Goal: Information Seeking & Learning: Learn about a topic

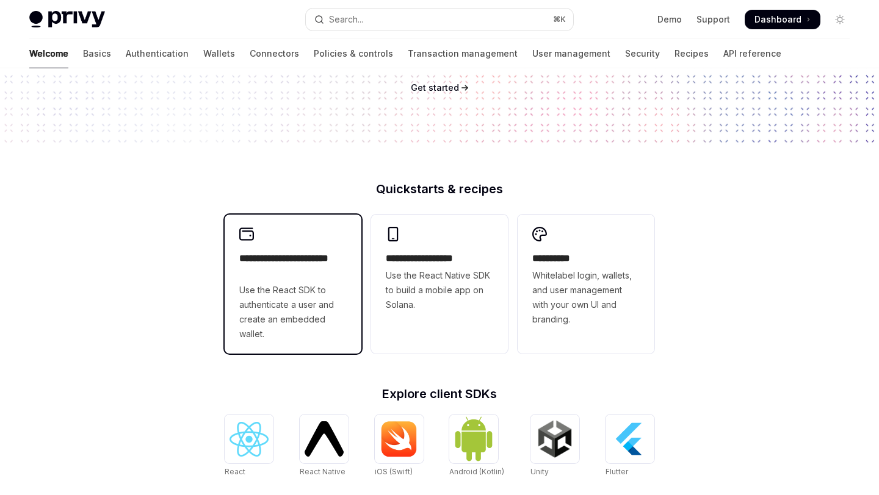
click at [293, 313] on span "Use the React SDK to authenticate a user and create an embedded wallet." at bounding box center [292, 312] width 107 height 59
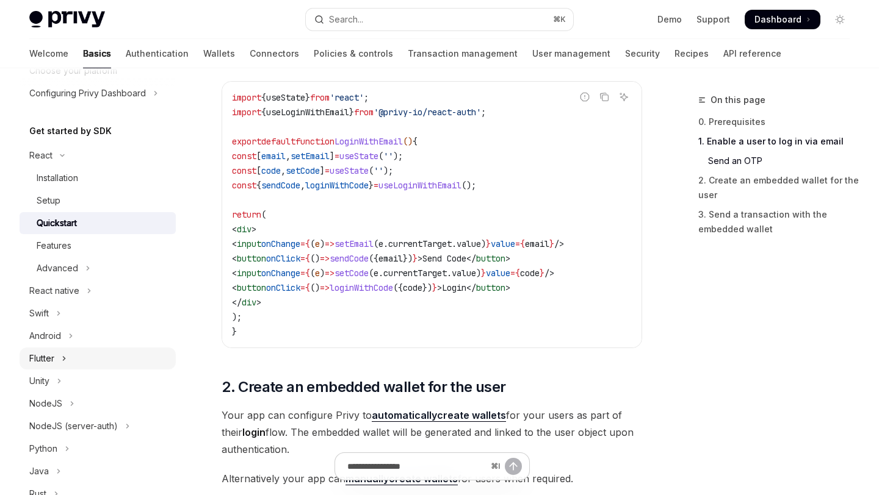
scroll to position [93, 0]
click at [66, 178] on div "Installation" at bounding box center [57, 178] width 41 height 15
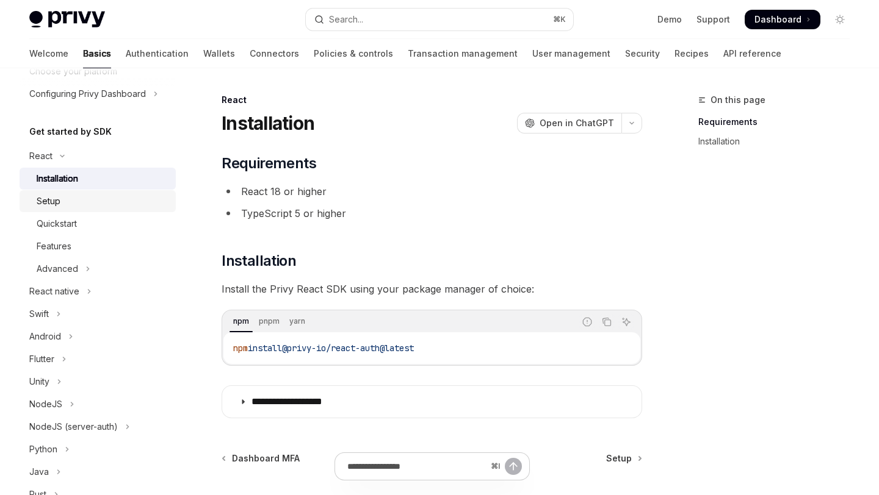
click at [68, 201] on div "Setup" at bounding box center [103, 201] width 132 height 15
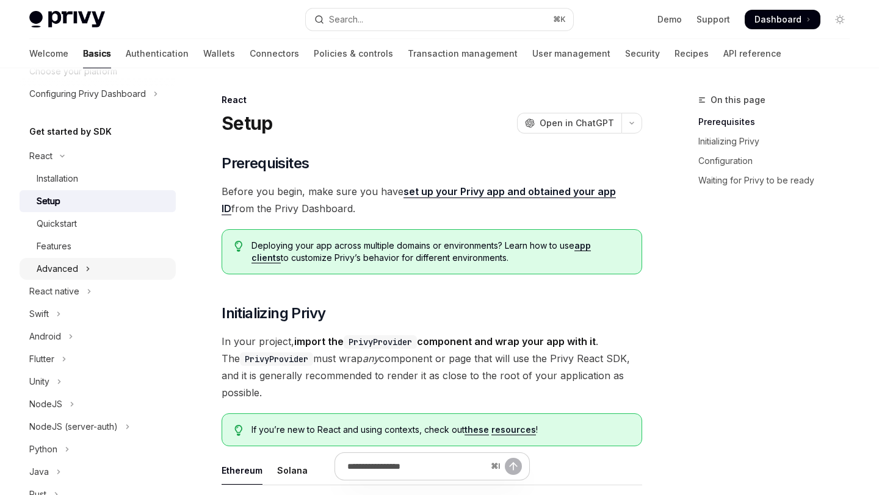
click at [69, 261] on button "Advanced" at bounding box center [98, 269] width 156 height 22
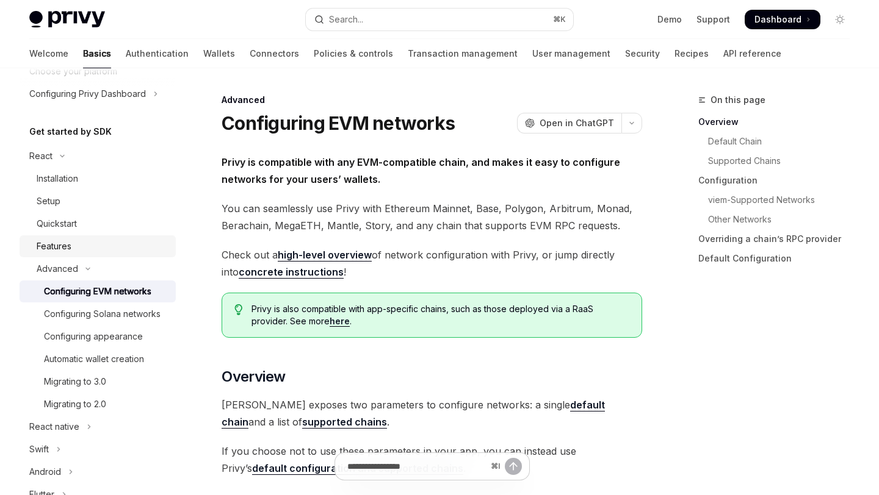
click at [66, 251] on div "Features" at bounding box center [54, 246] width 35 height 15
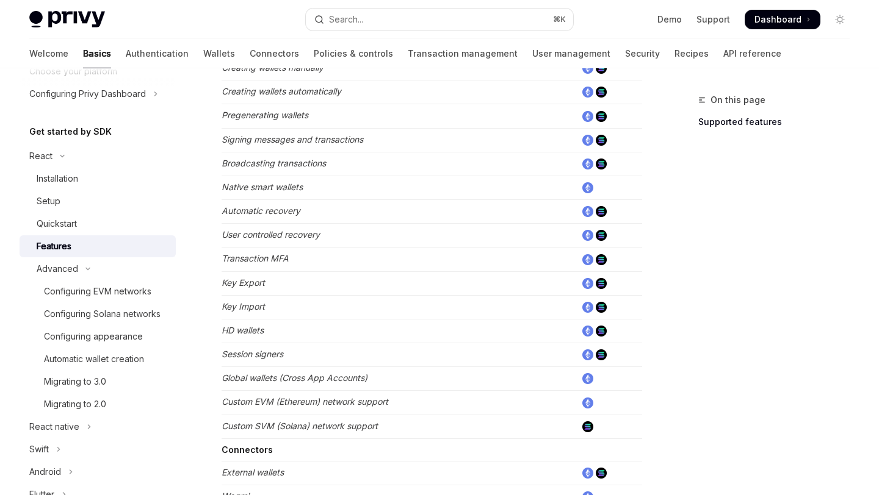
scroll to position [819, 0]
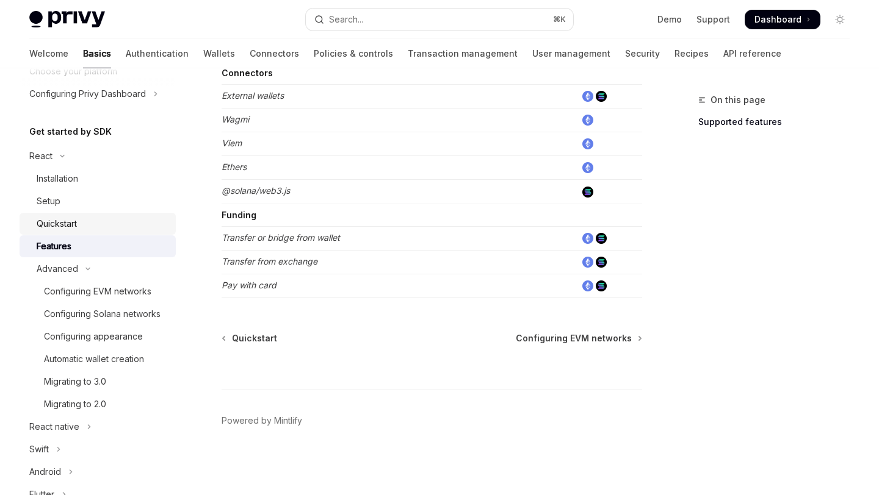
click at [67, 221] on div "Quickstart" at bounding box center [57, 224] width 40 height 15
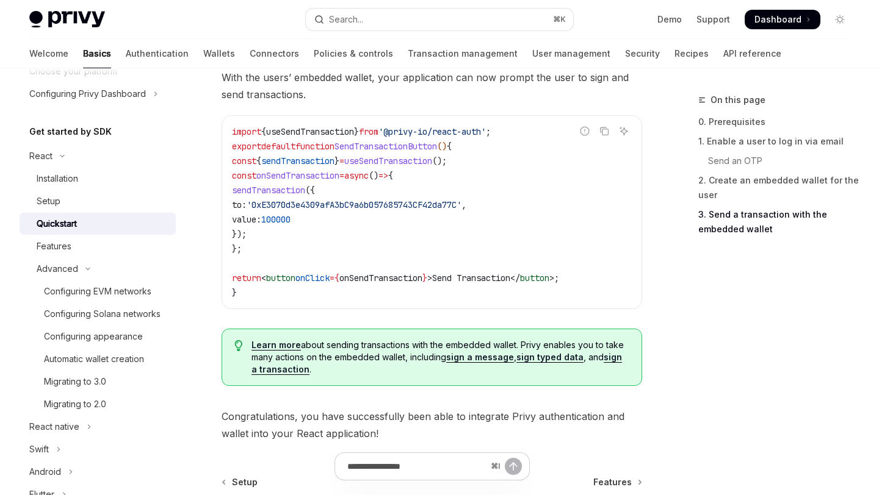
scroll to position [1294, 0]
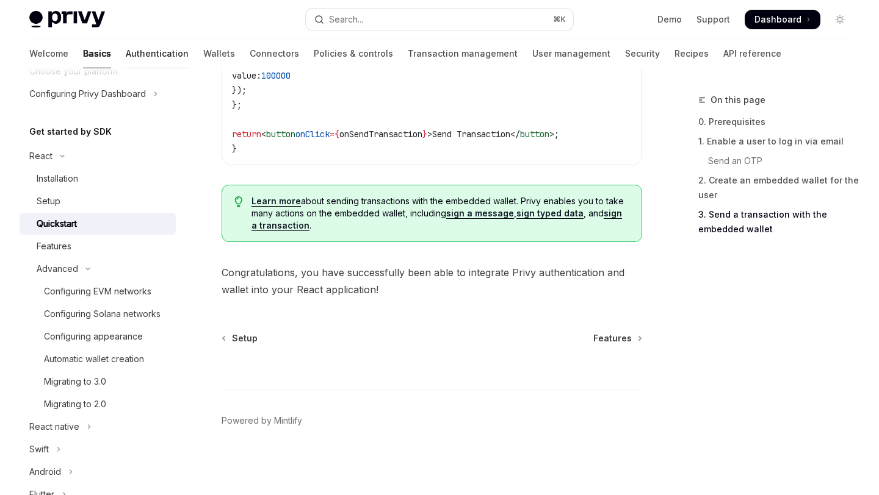
click at [126, 57] on link "Authentication" at bounding box center [157, 53] width 63 height 29
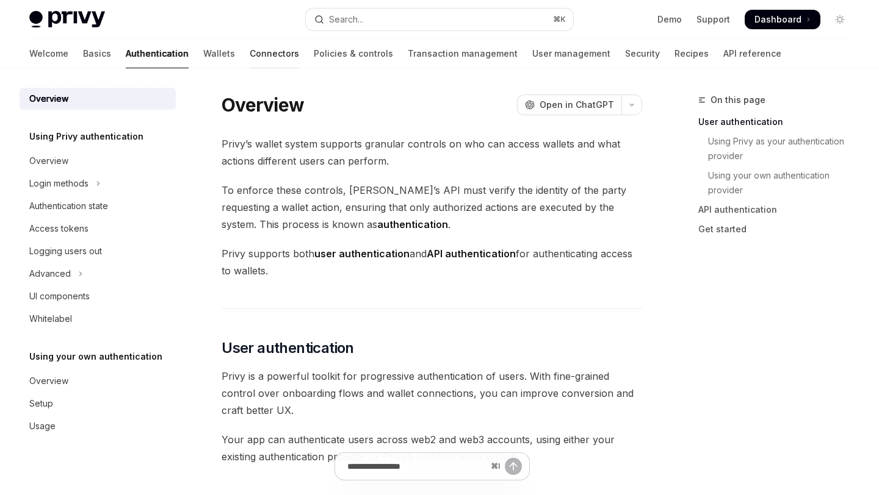
click at [250, 61] on link "Connectors" at bounding box center [274, 53] width 49 height 29
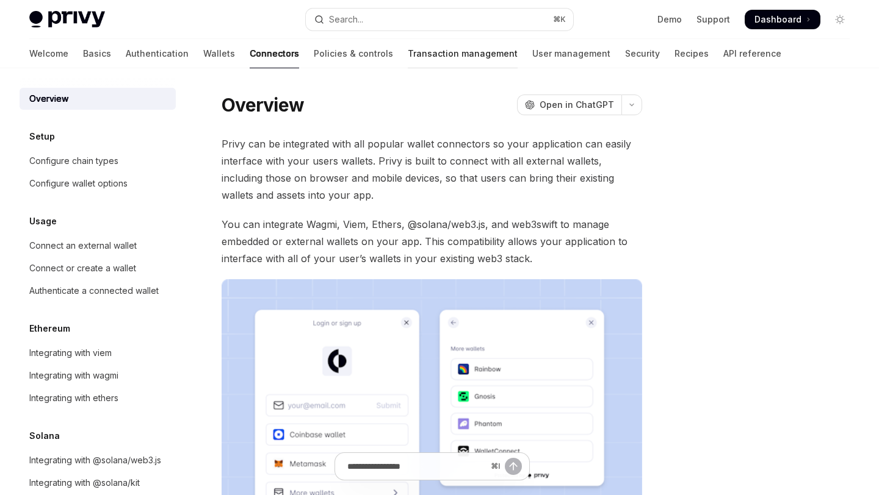
click at [409, 54] on link "Transaction management" at bounding box center [463, 53] width 110 height 29
type textarea "*"
